Goal: Obtain resource: Download file/media

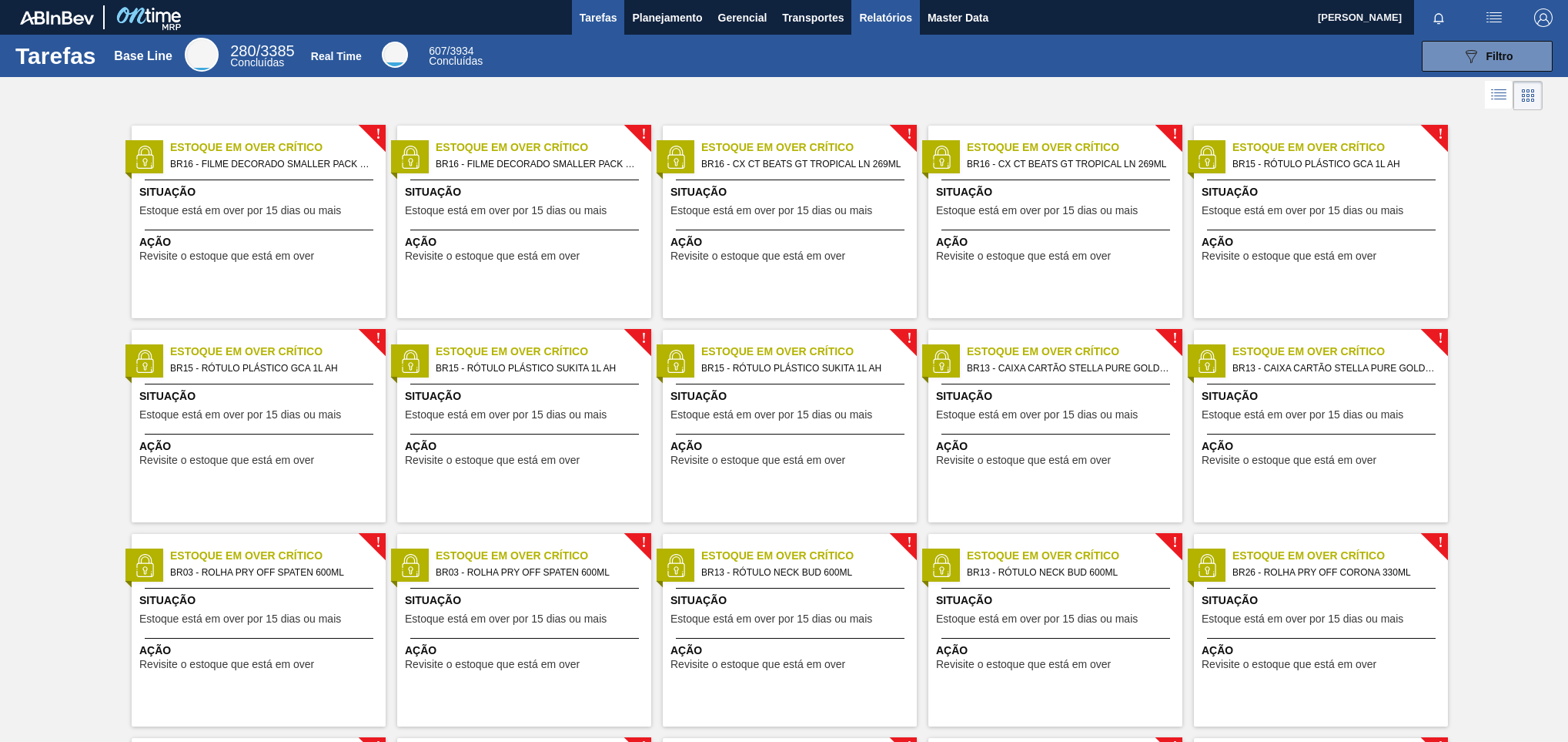
click at [899, 19] on span "Relatórios" at bounding box center [885, 17] width 52 height 19
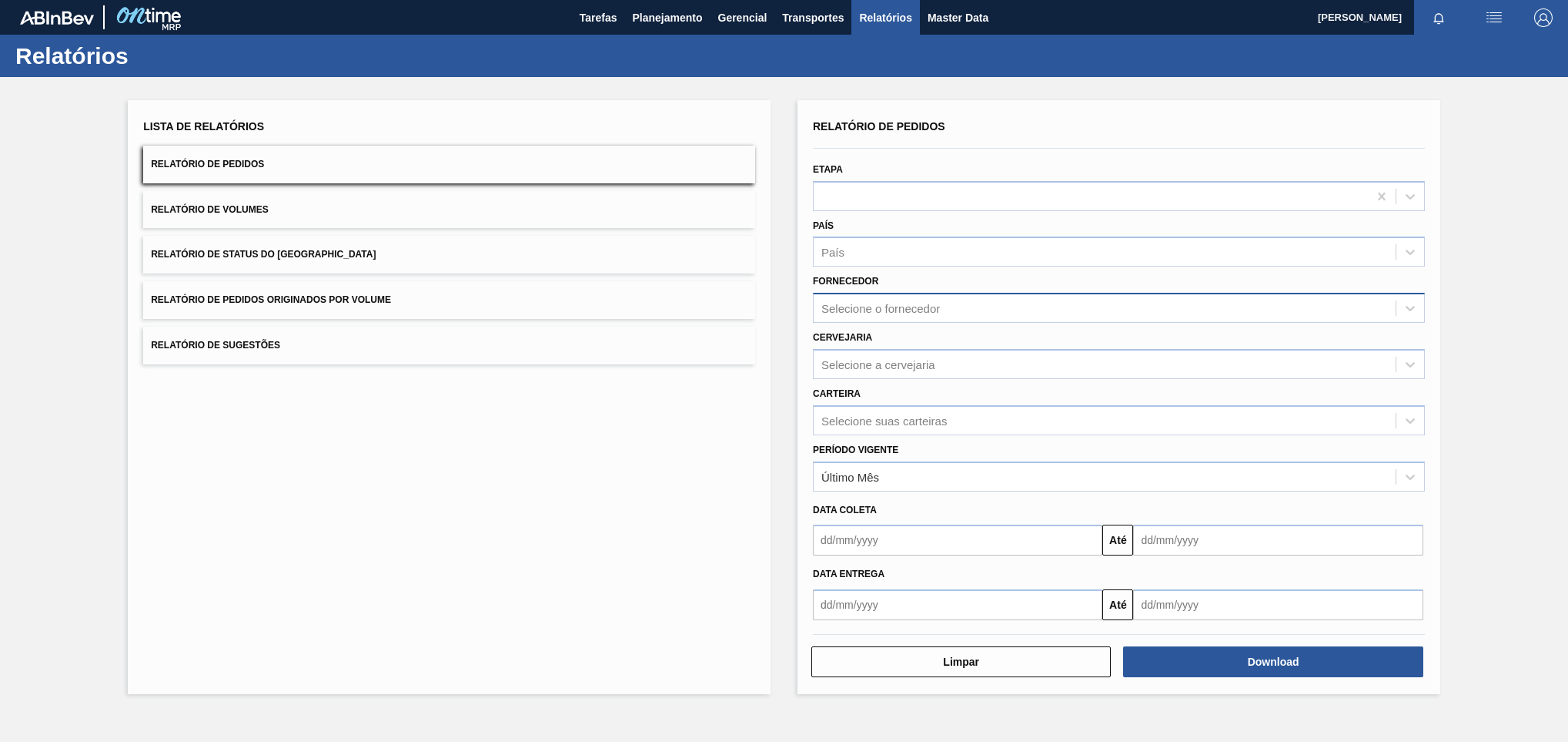
click at [925, 312] on div "Selecione o fornecedor" at bounding box center [880, 308] width 119 height 13
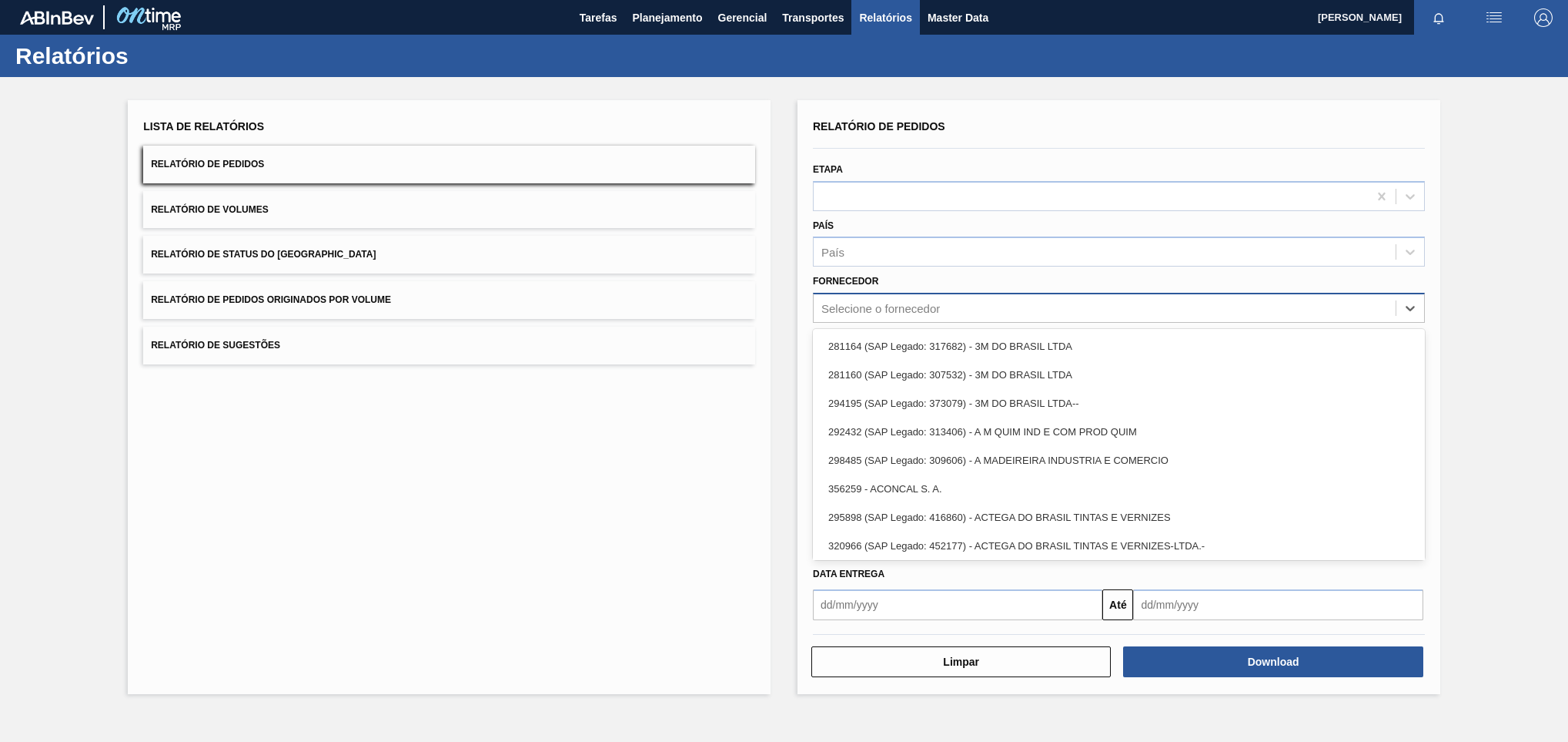
paste input "289877"
type input "289877"
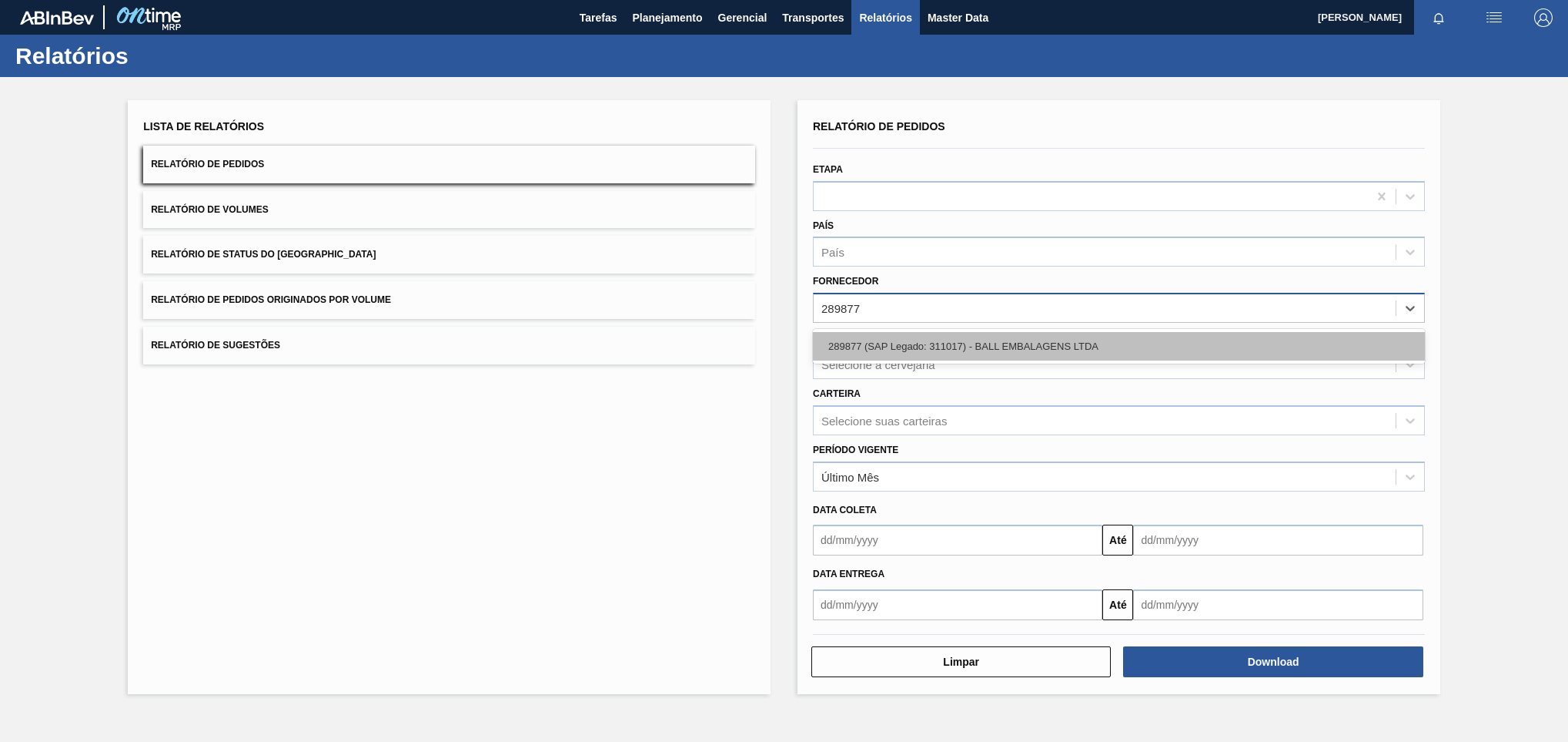
click at [925, 342] on div "289877 (SAP Legado: 311017) - BALL EMBALAGENS LTDA" at bounding box center [1119, 346] width 612 height 28
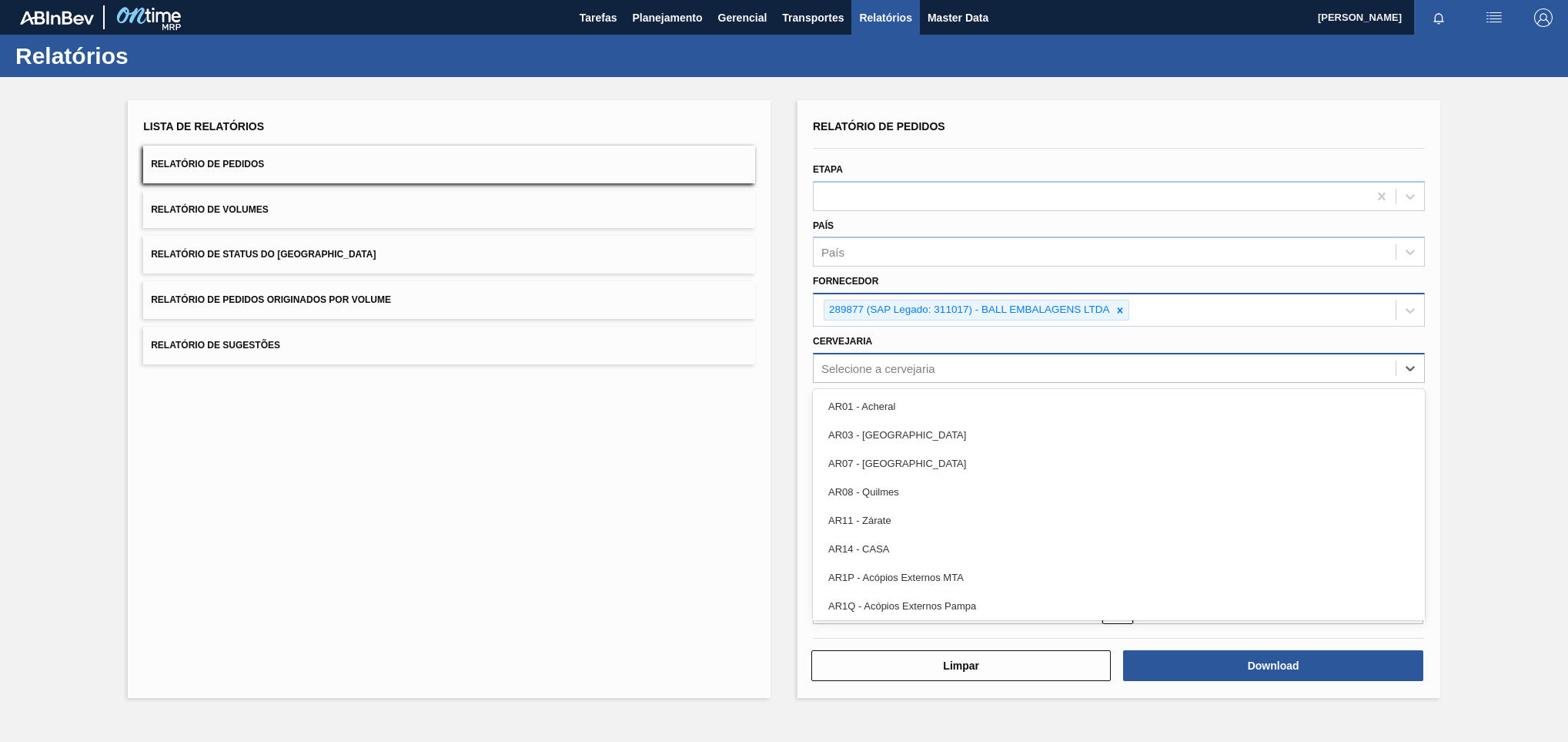
click at [911, 363] on div "Selecione a cervejaria" at bounding box center [878, 367] width 114 height 13
paste input "br07"
type input "br07"
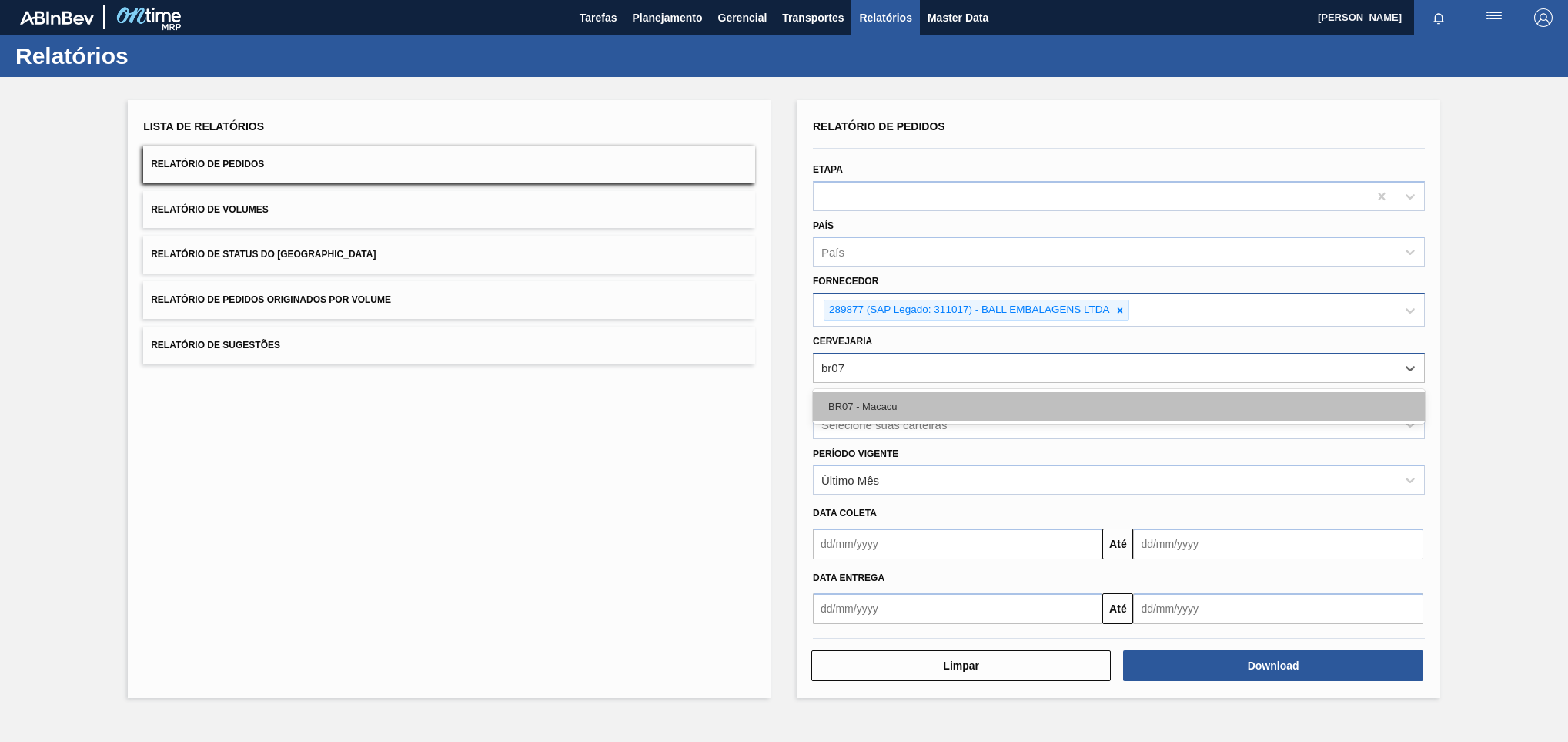
click at [914, 408] on div "BR07 - Macacu" at bounding box center [1119, 406] width 612 height 28
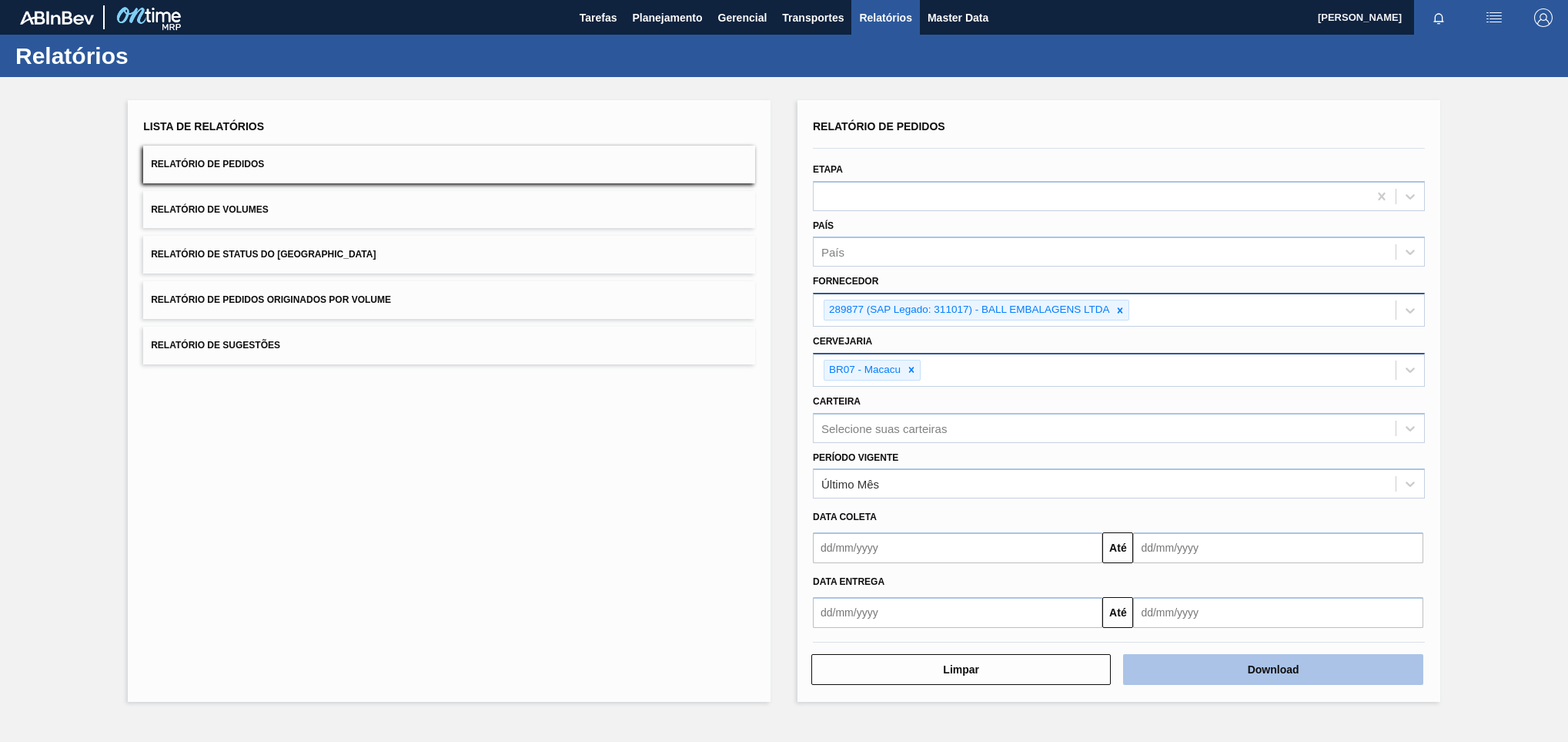
click at [1311, 673] on button "Download" at bounding box center [1273, 669] width 299 height 31
click at [914, 377] on div at bounding box center [911, 370] width 17 height 19
paste input "238606"
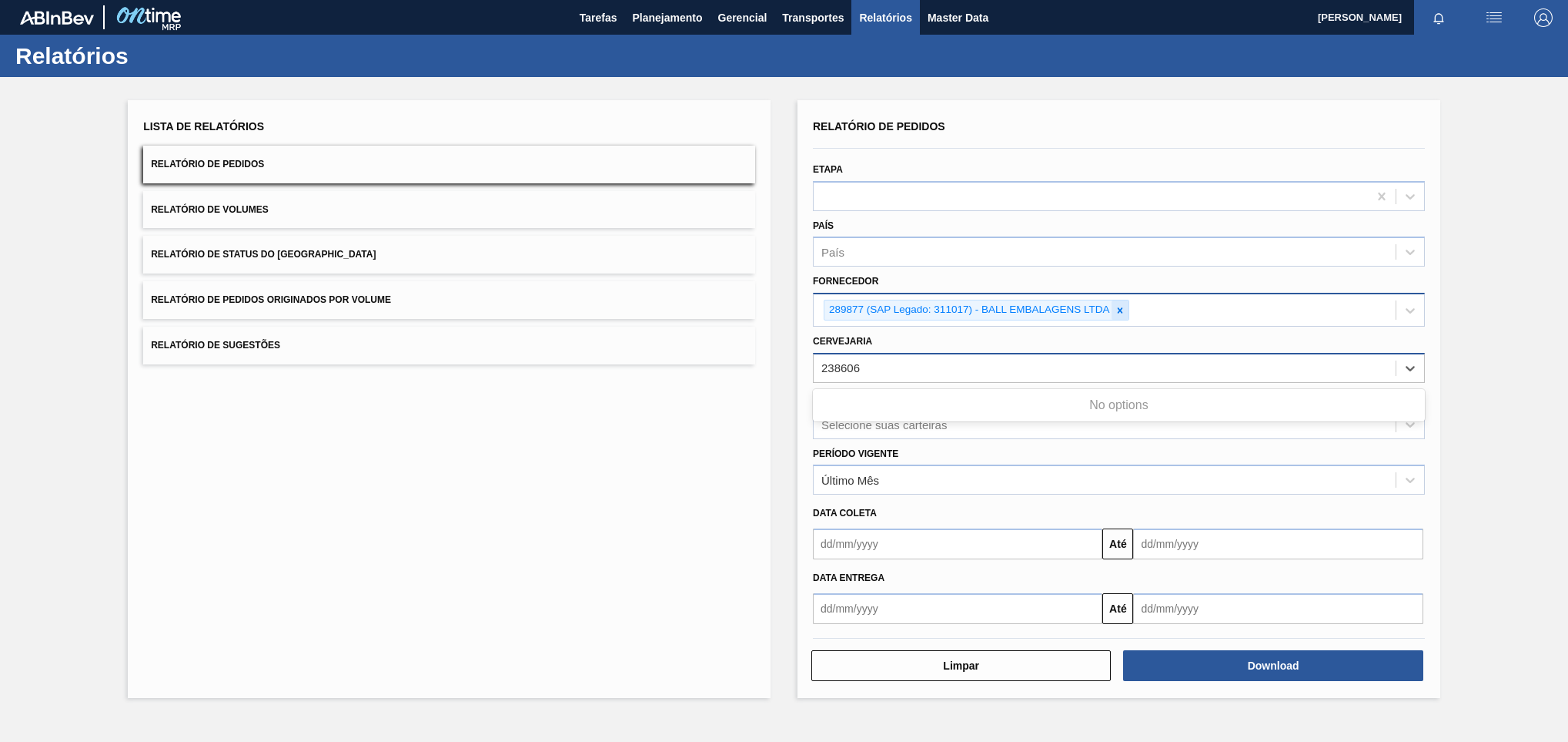
click at [1126, 308] on div at bounding box center [1120, 310] width 17 height 19
type input "238606"
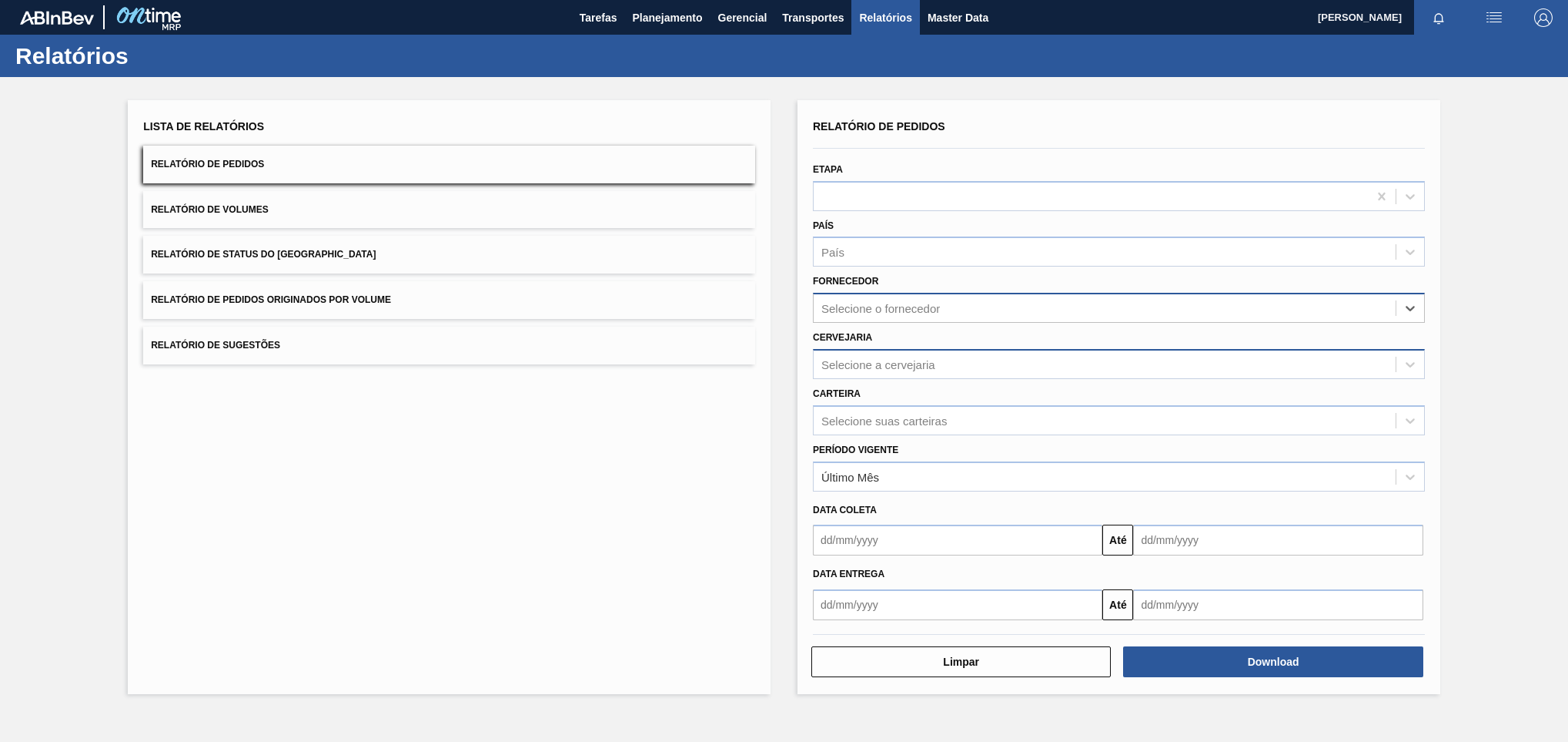
paste input "238606"
type input "238606"
click at [822, 302] on div "Selecione o fornecedor" at bounding box center [880, 308] width 119 height 13
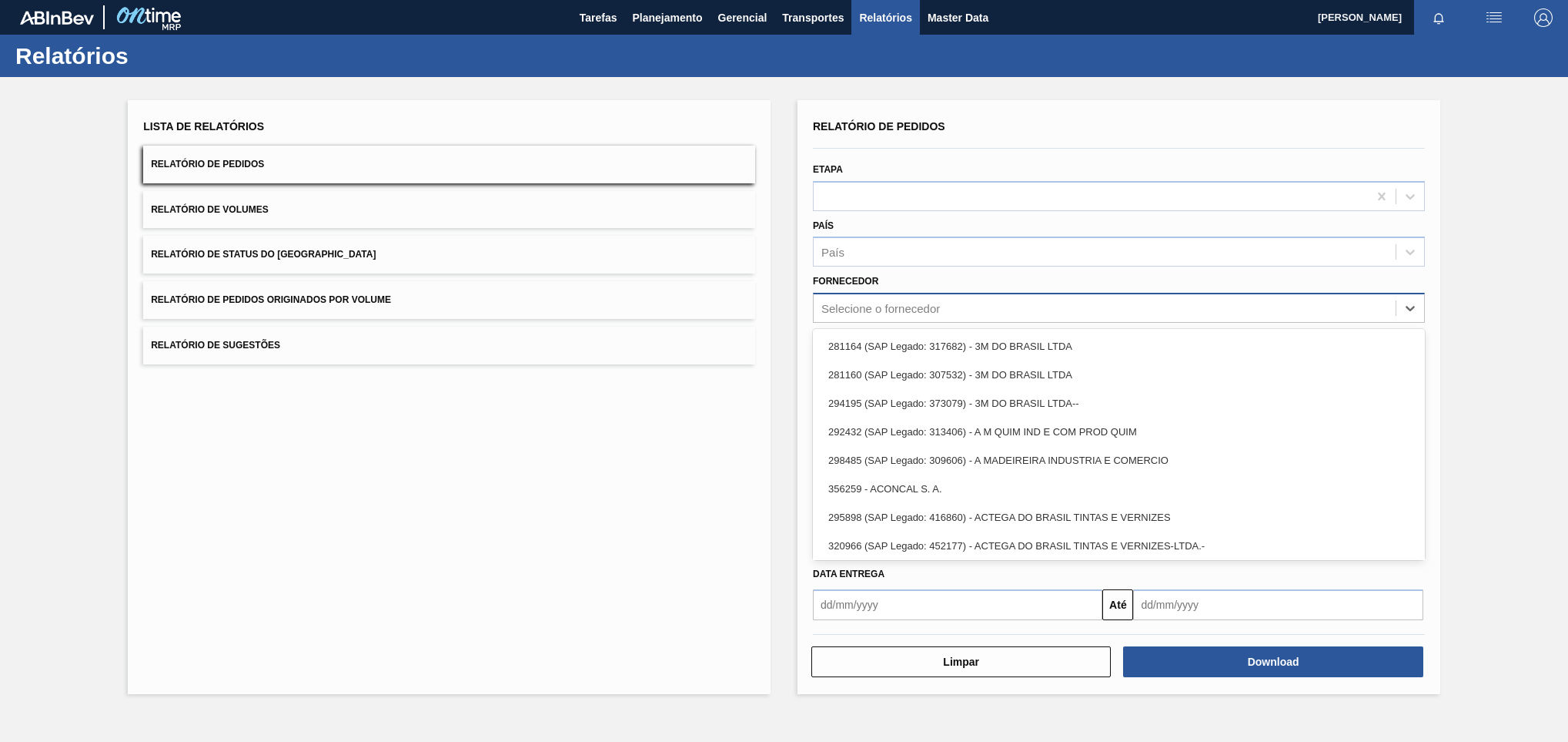
paste input "238606"
type input "238606"
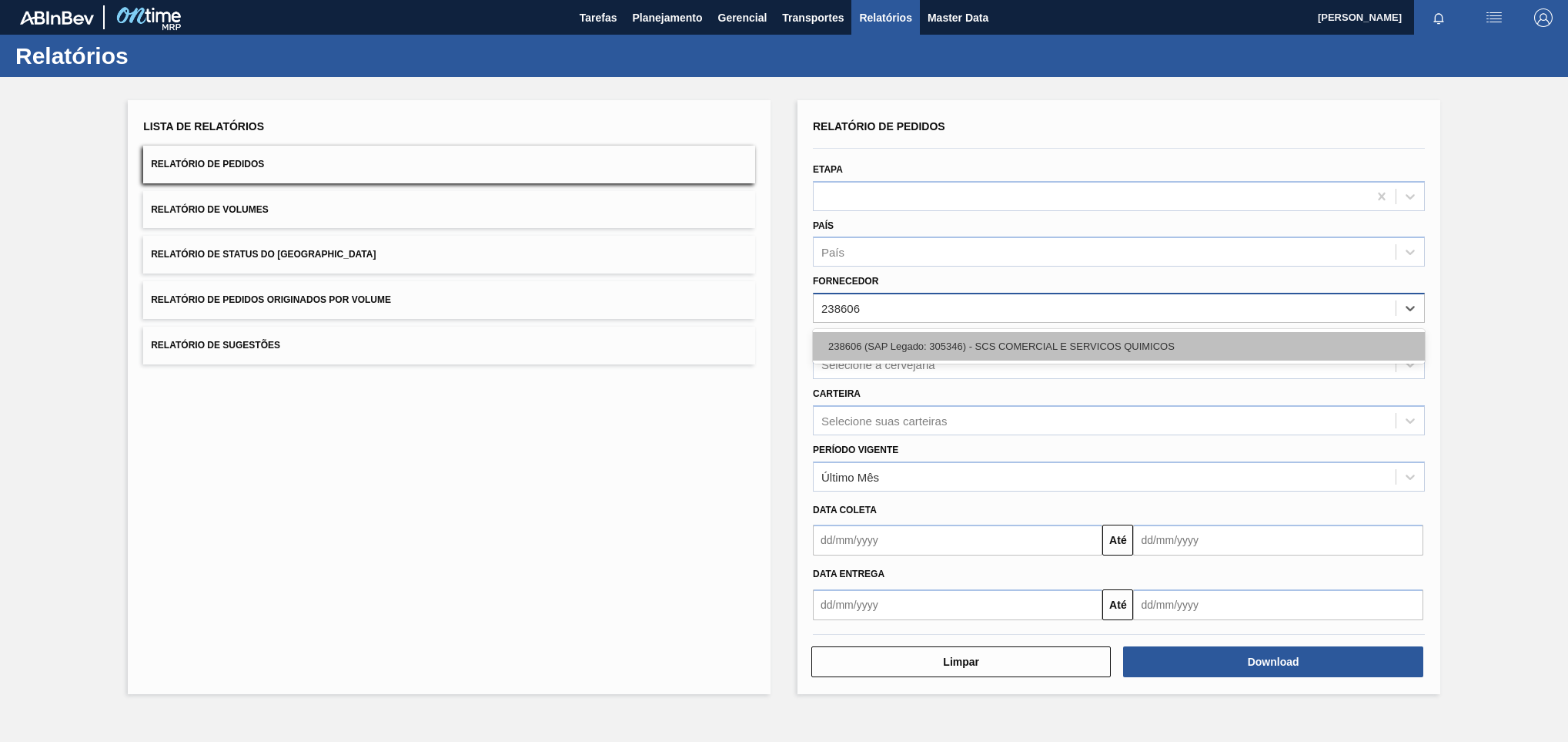
click at [858, 333] on div "238606 (SAP Legado: 305346) - SCS COMERCIAL E SERVICOS QUIMICOS" at bounding box center [1119, 346] width 612 height 28
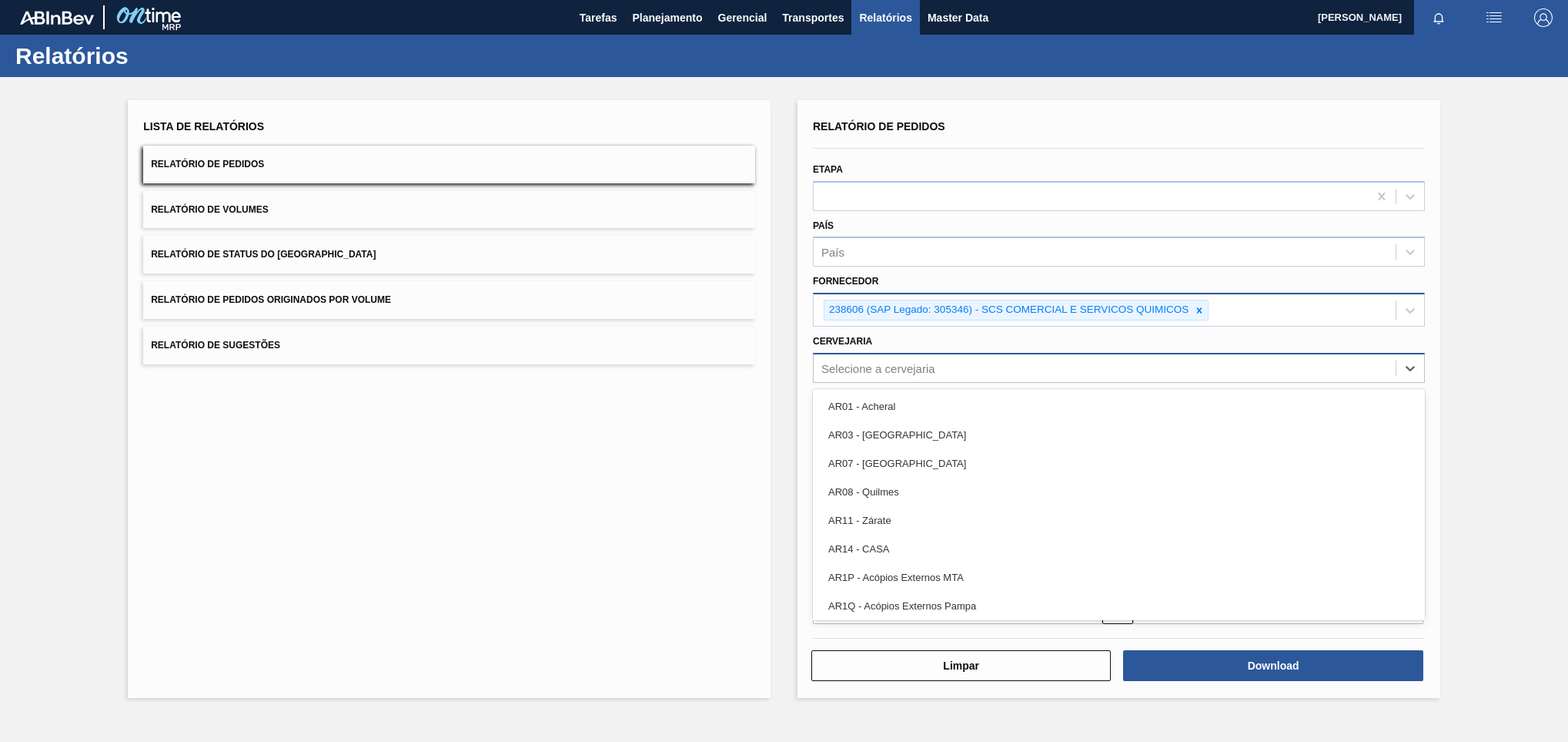
click at [971, 360] on div "Selecione a cervejaria" at bounding box center [1104, 368] width 582 height 23
paste input "brv3"
type input "brv3"
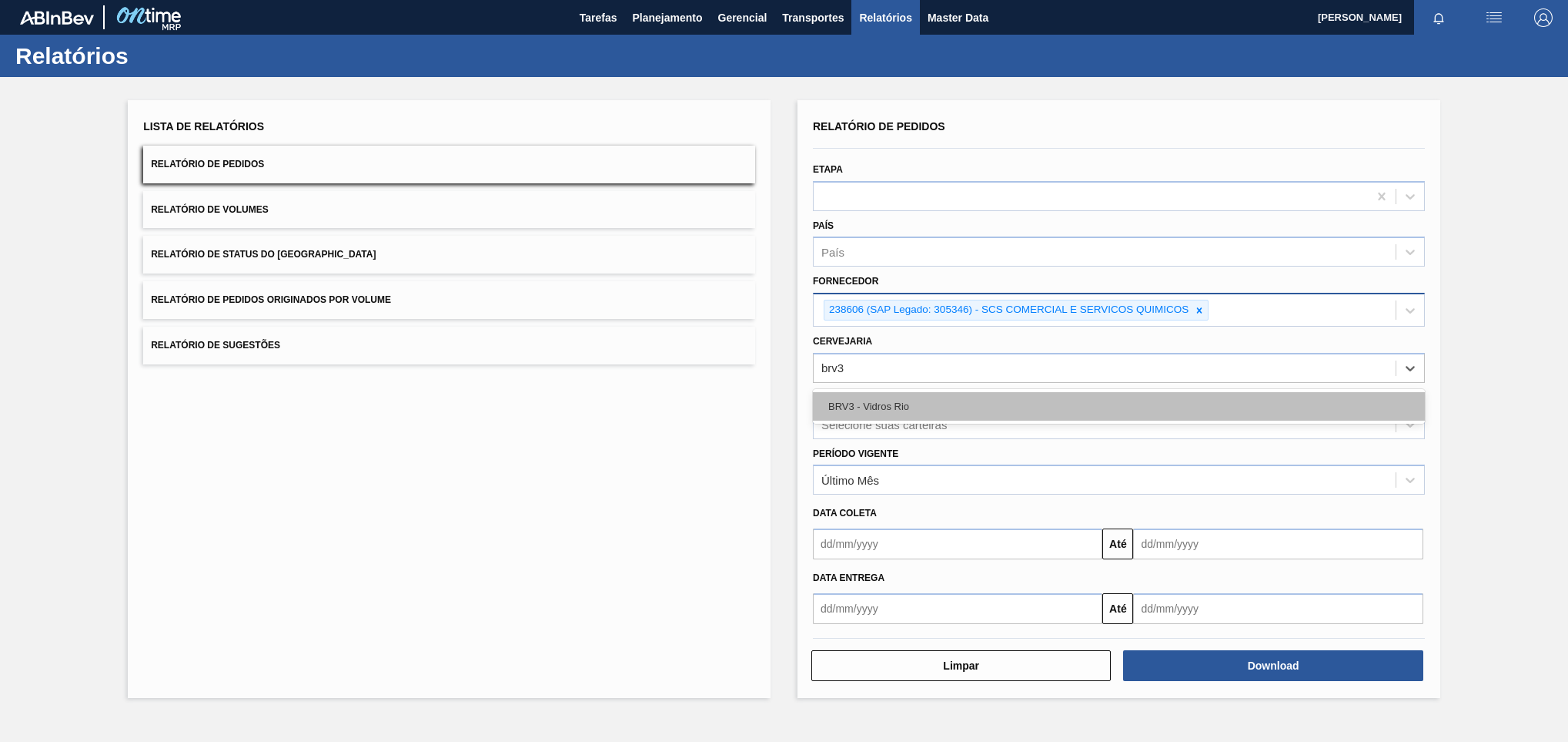
click at [943, 400] on div "BRV3 - Vidros Rio" at bounding box center [1119, 406] width 612 height 28
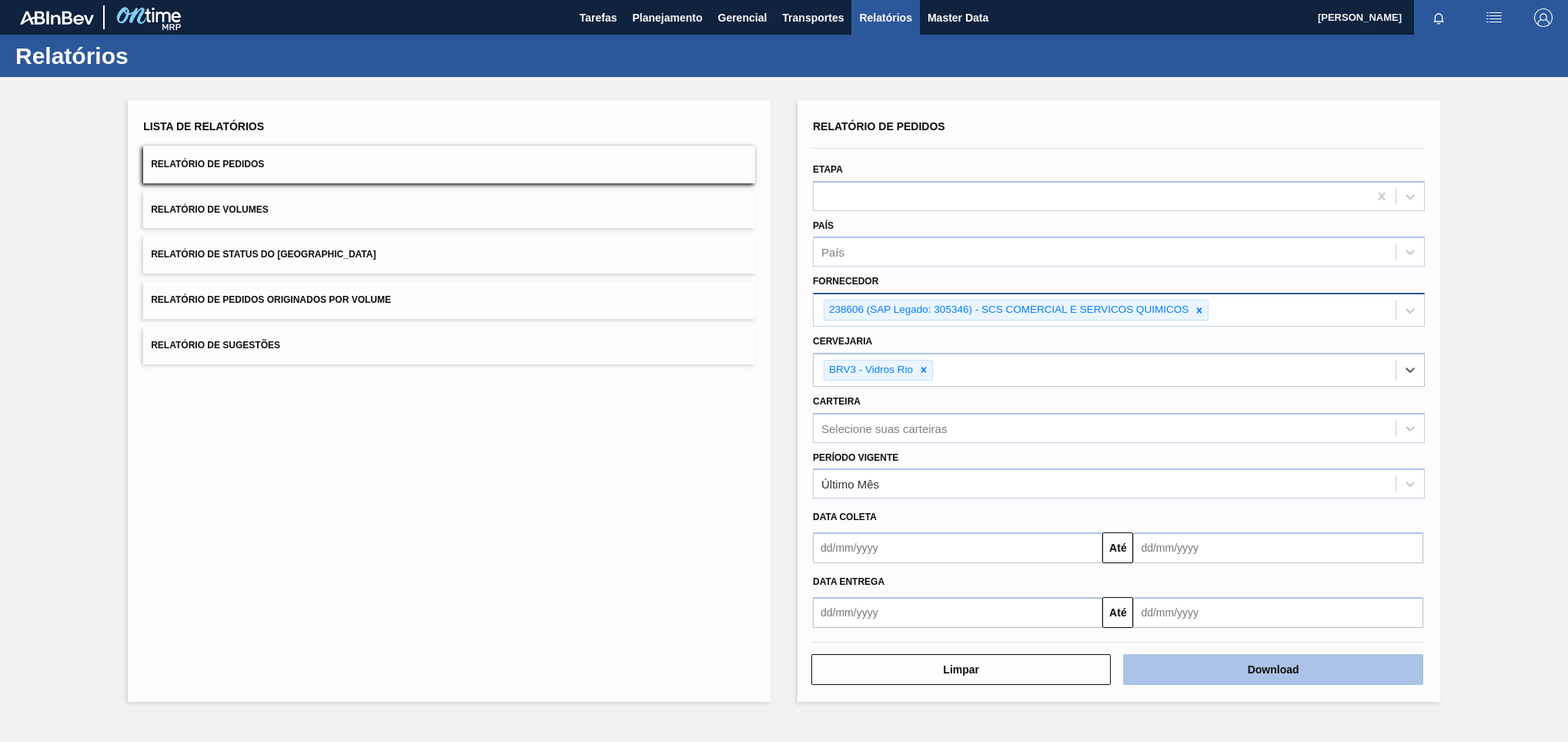
click at [1156, 676] on button "Download" at bounding box center [1273, 669] width 299 height 31
